Goal: Check status

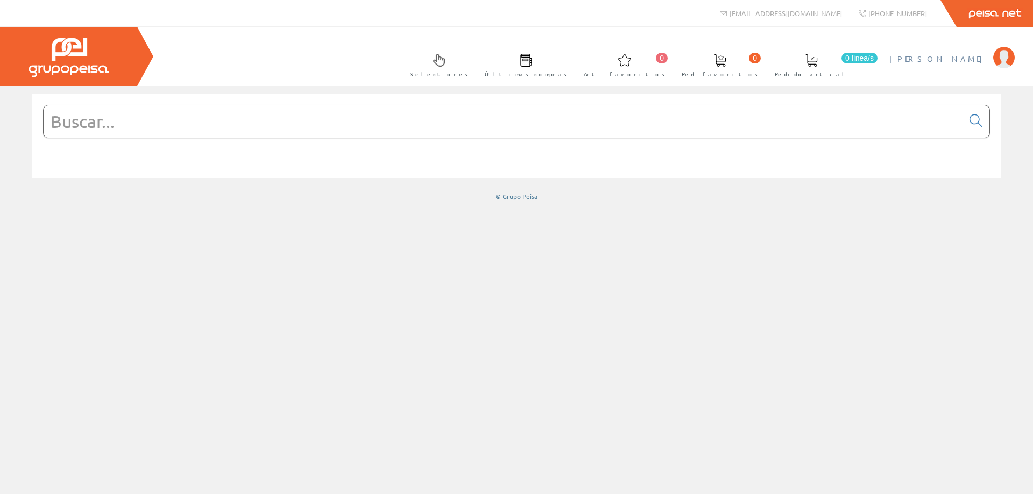
click at [959, 62] on span "[PERSON_NAME]" at bounding box center [938, 58] width 98 height 11
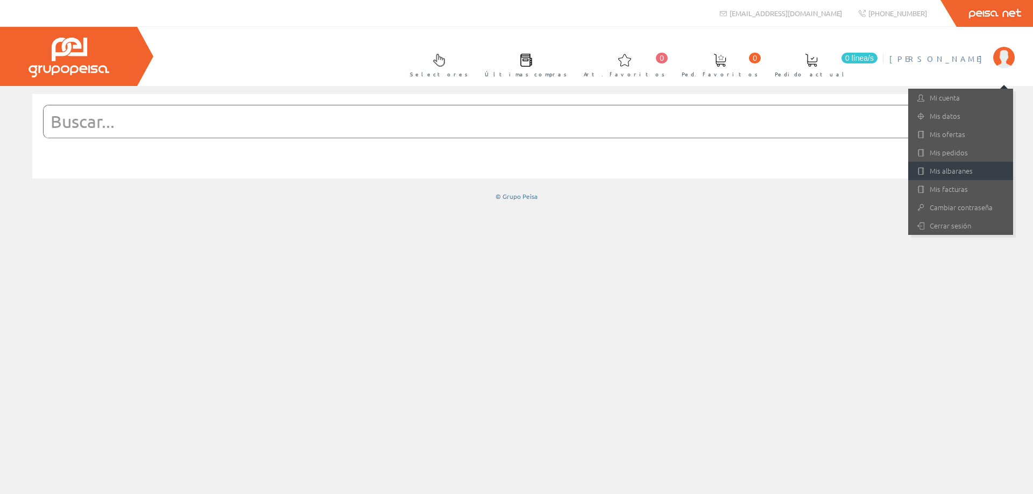
click at [963, 173] on link "Mis albaranes" at bounding box center [960, 171] width 105 height 18
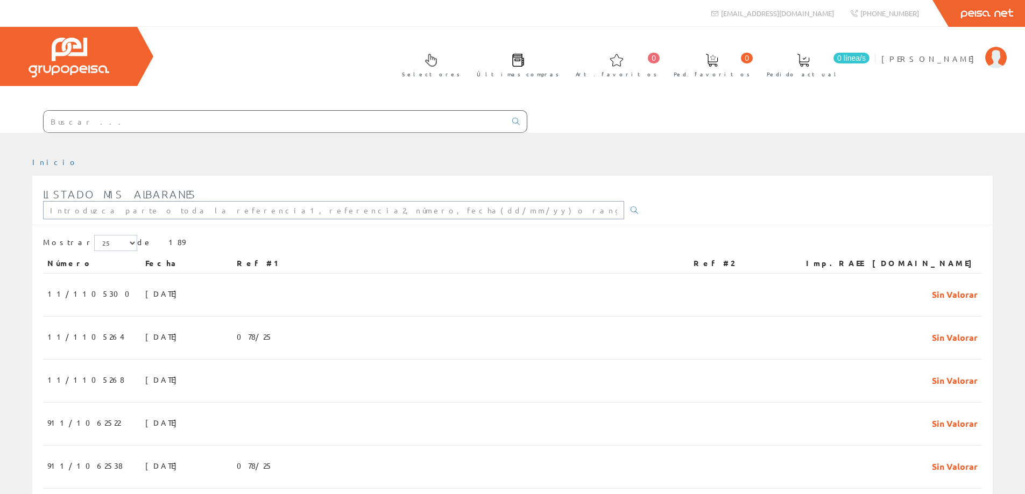
click at [223, 206] on input "text" at bounding box center [333, 210] width 581 height 18
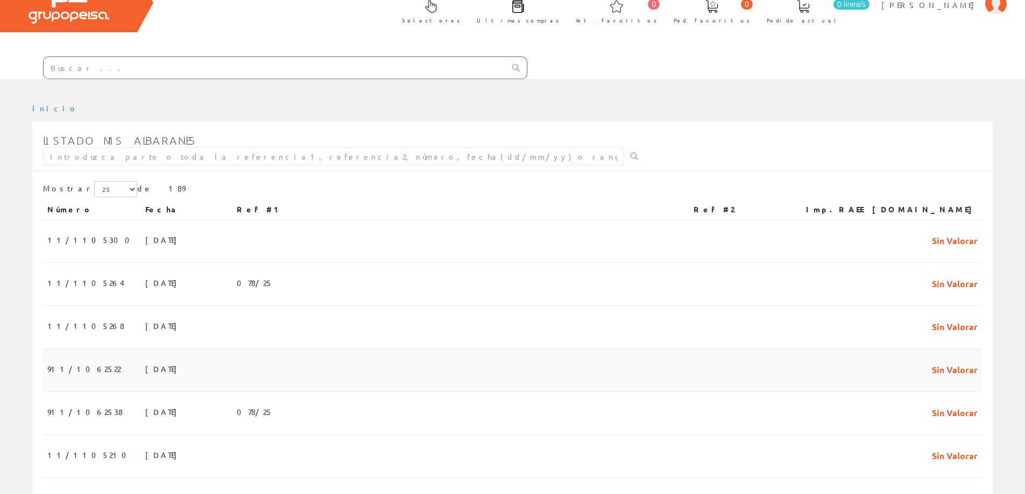
click at [145, 371] on span "[DATE]" at bounding box center [163, 369] width 37 height 18
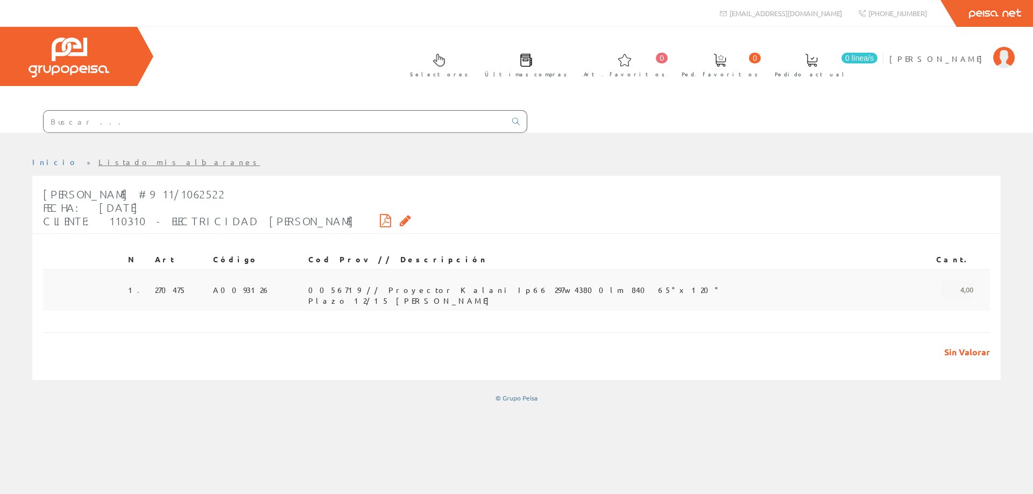
click at [383, 295] on span "0056719 // Proyector Kalani Ip66 297w 43800lm 840 65°x120° Plazo 12/15 [PERSON_…" at bounding box center [515, 290] width 414 height 18
click at [410, 294] on span "0056719 // Proyector Kalani Ip66 297w 43800lm 840 65°x120° Plazo 12/15 [PERSON_…" at bounding box center [515, 290] width 414 height 18
click at [359, 290] on span "0056719 // Proyector Kalani Ip66 297w 43800lm 840 65°x120° Plazo 12/15 [PERSON_…" at bounding box center [515, 290] width 414 height 18
click at [248, 290] on span "A0093126" at bounding box center [242, 290] width 58 height 18
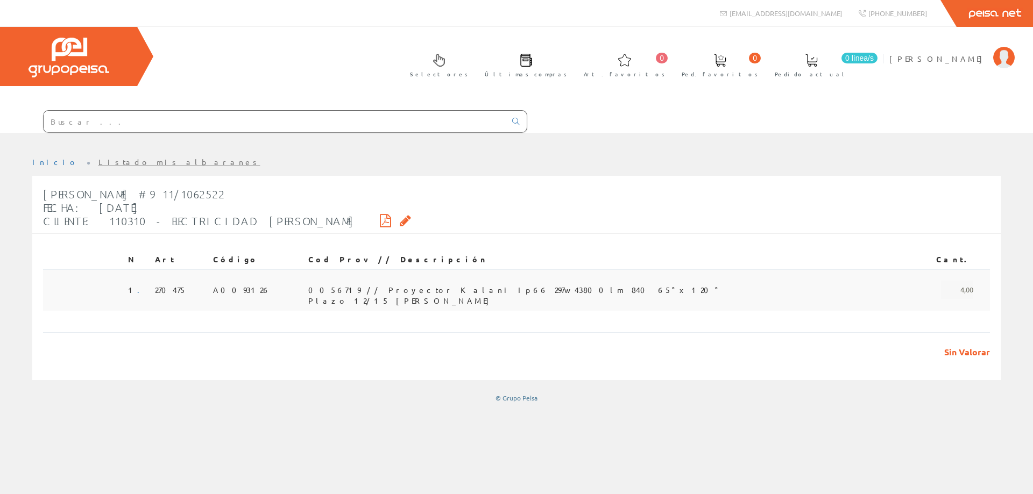
click at [152, 282] on td "270475" at bounding box center [180, 289] width 58 height 41
click at [361, 296] on span "0056719 // Proyector Kalani Ip66 297w 43800lm 840 65°x120° Plazo 12/15 [PERSON_…" at bounding box center [515, 290] width 414 height 18
